Goal: Navigation & Orientation: Understand site structure

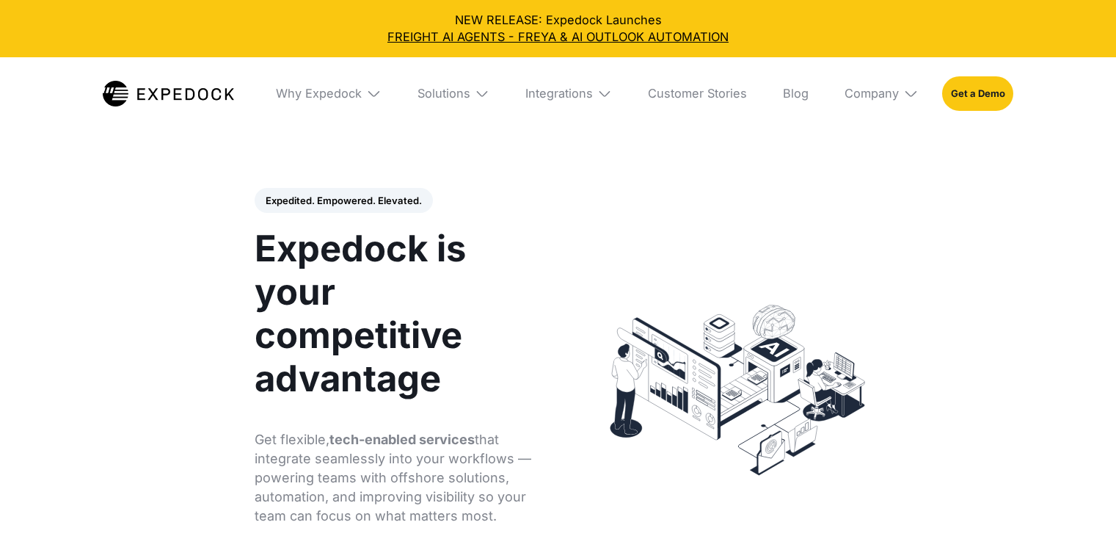
select select
click at [897, 99] on div "Company" at bounding box center [872, 93] width 54 height 15
click at [886, 153] on link "About Us" at bounding box center [882, 148] width 98 height 39
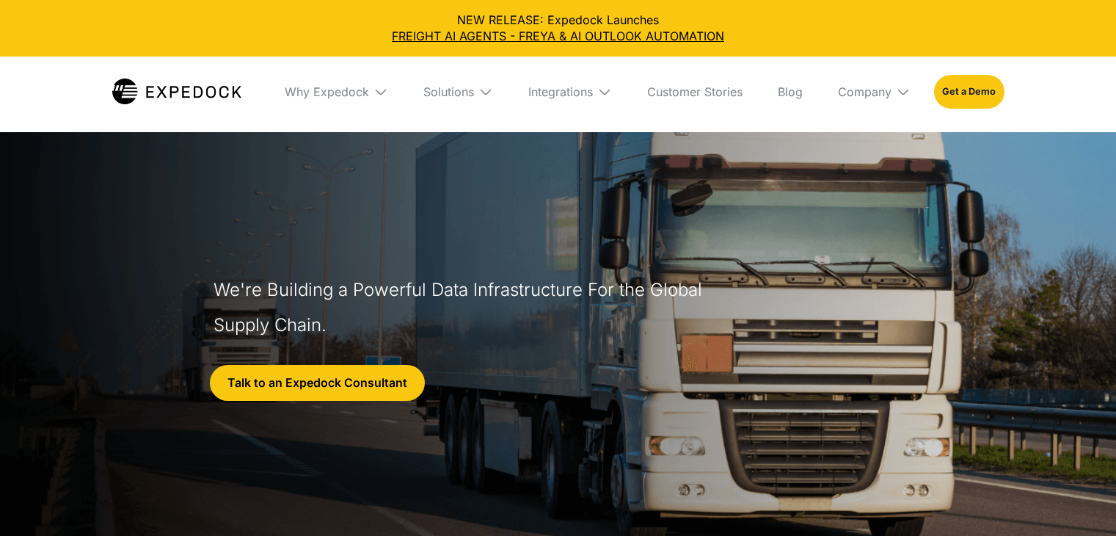
select select
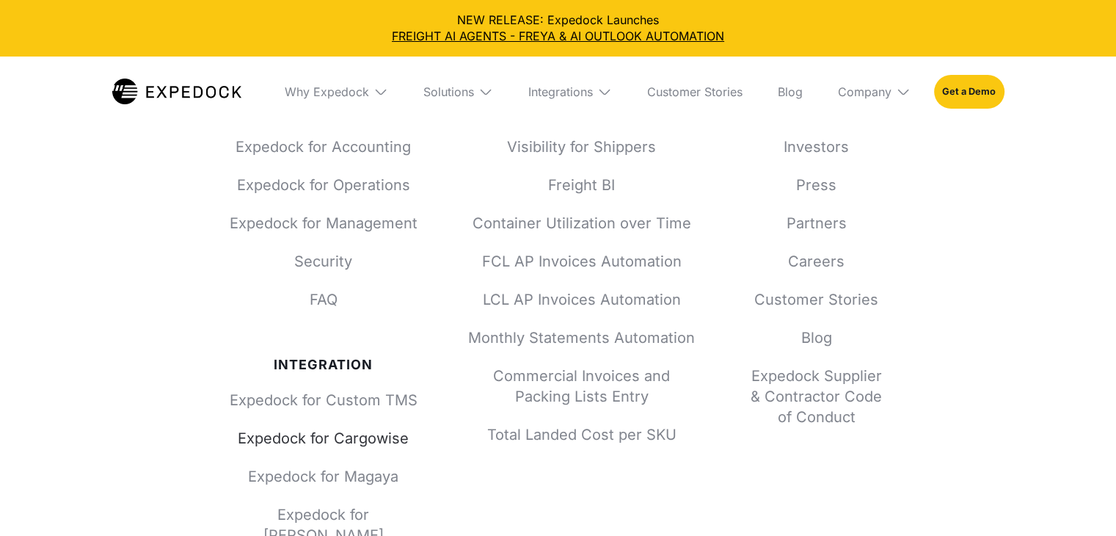
scroll to position [6285, 0]
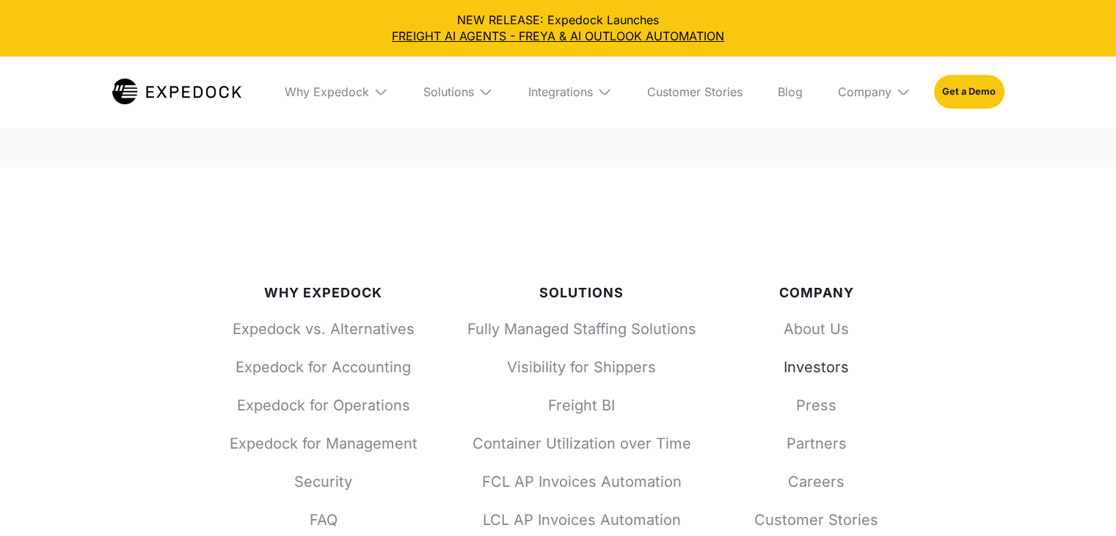
click at [819, 357] on link "Investors" at bounding box center [816, 367] width 141 height 21
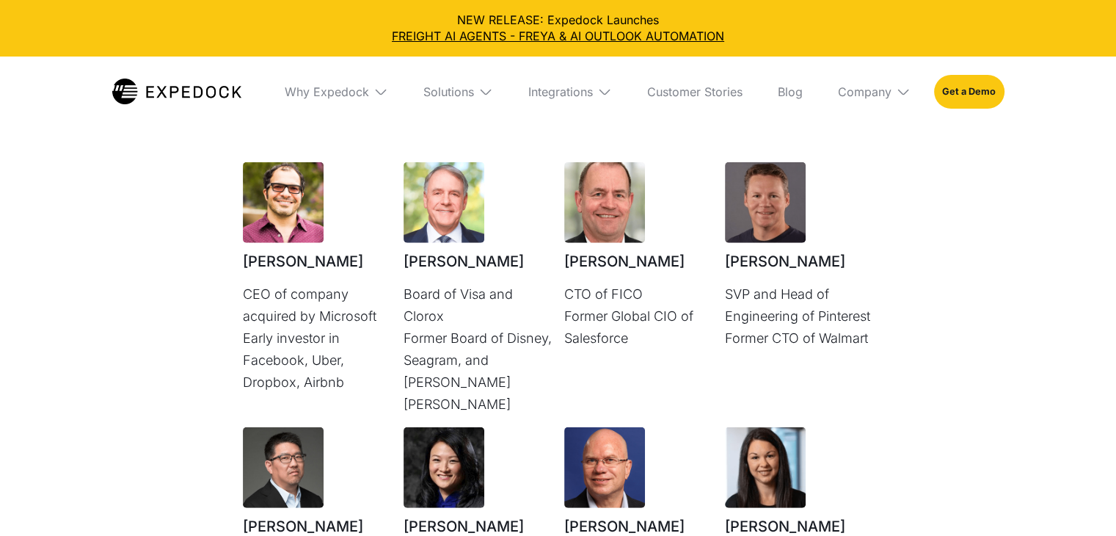
scroll to position [3831, 0]
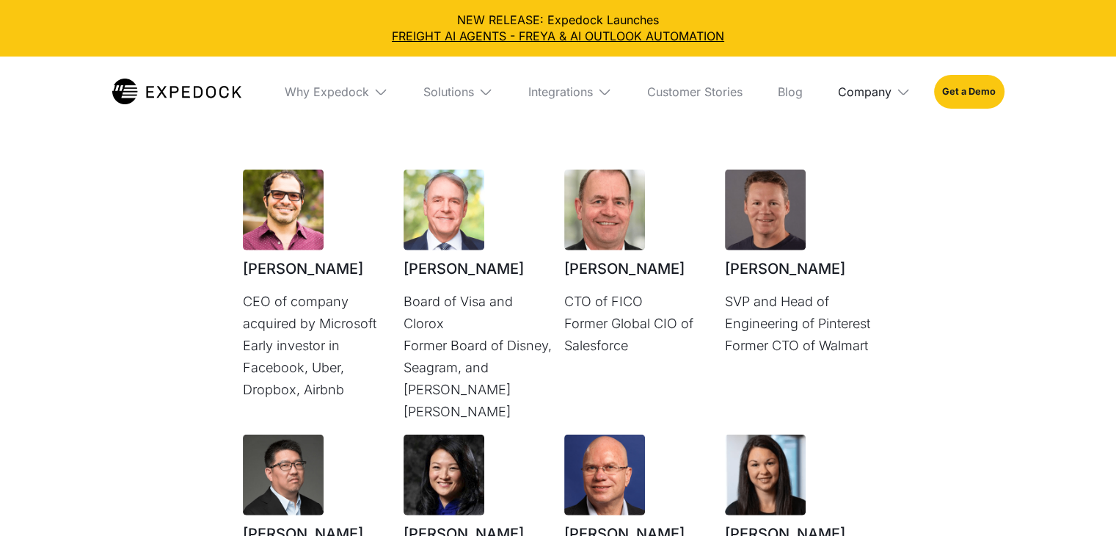
click at [889, 92] on div "Company" at bounding box center [865, 91] width 54 height 15
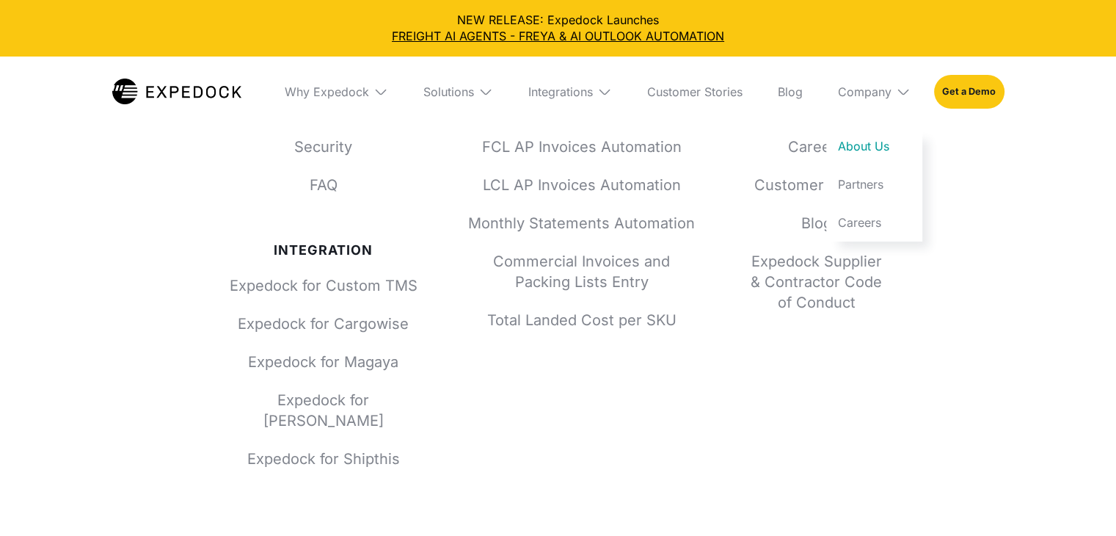
scroll to position [6652, 0]
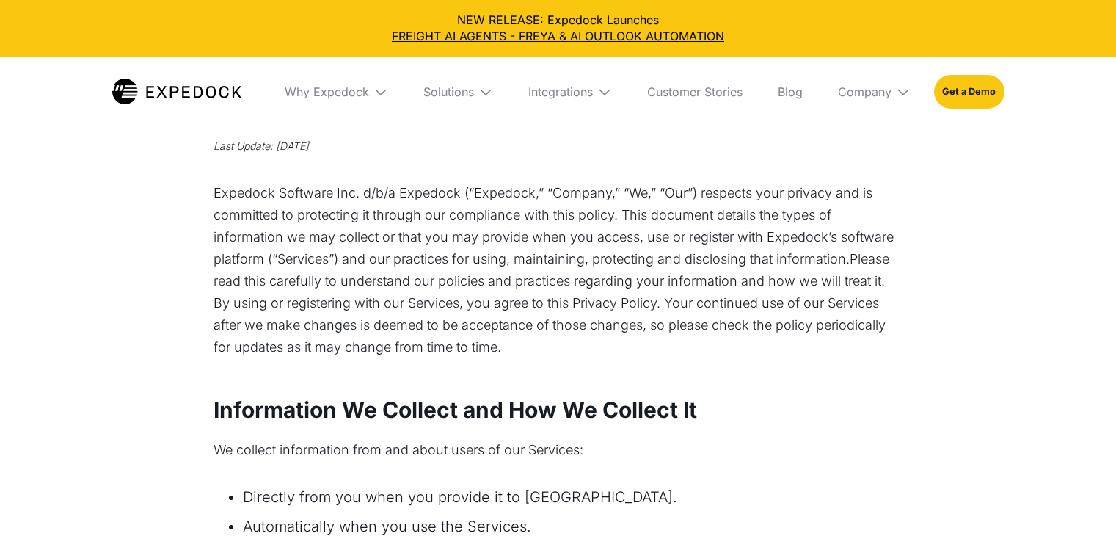
select select
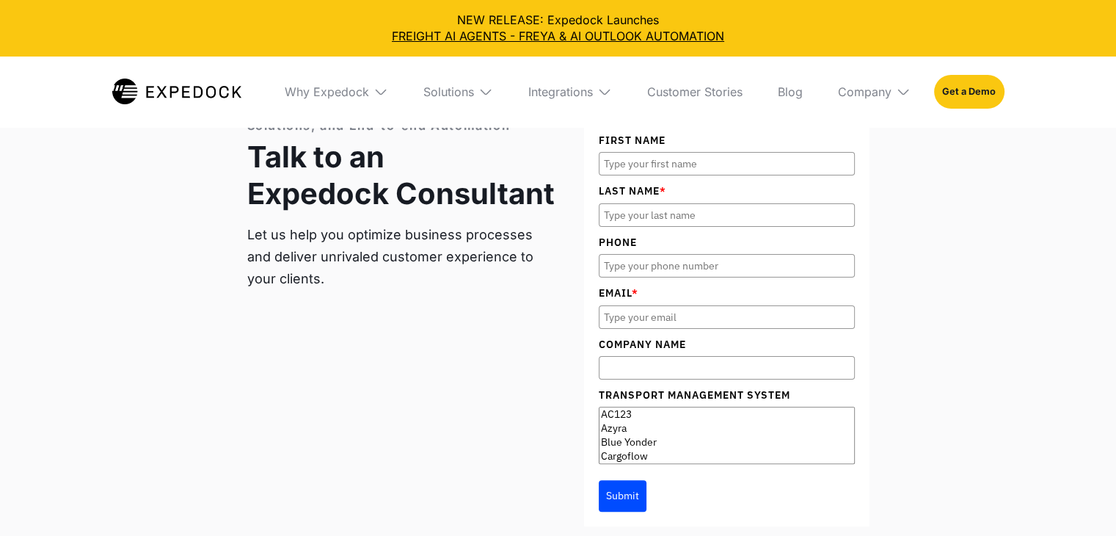
scroll to position [5577, 0]
